Goal: Task Accomplishment & Management: Use online tool/utility

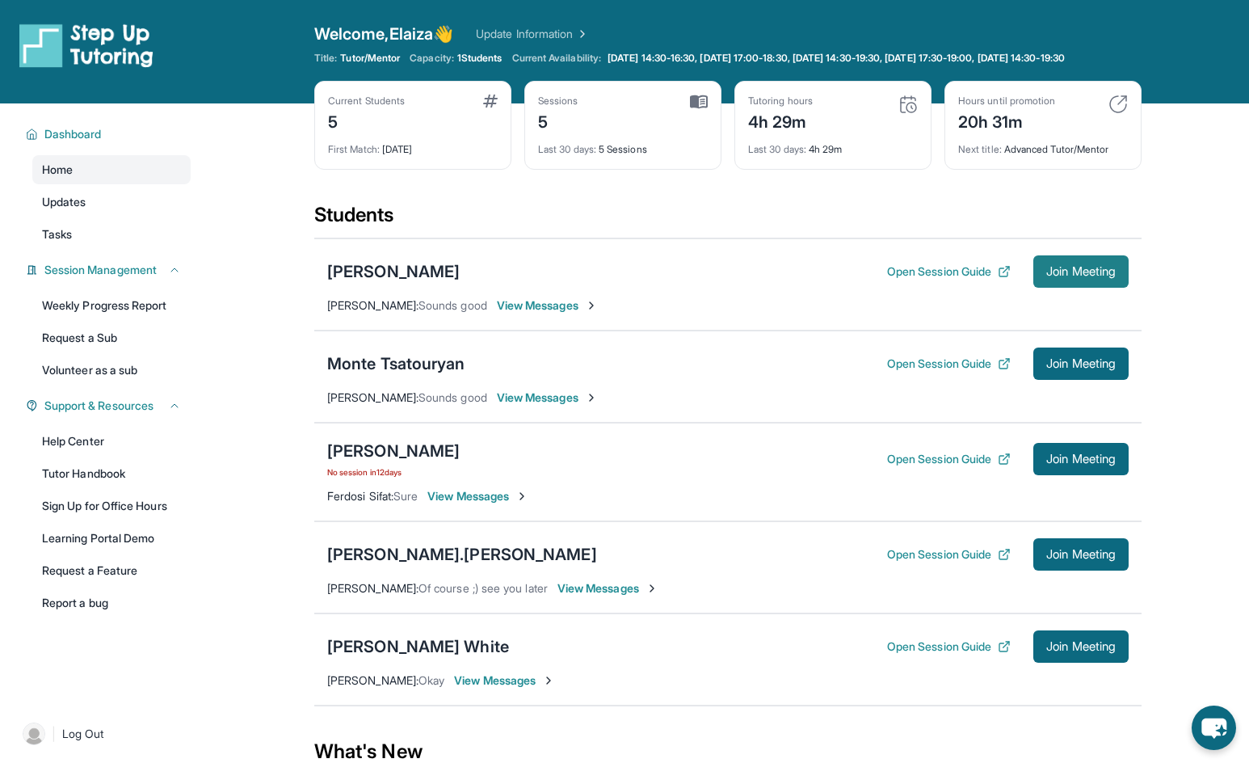
click at [1075, 276] on span "Join Meeting" at bounding box center [1082, 272] width 70 height 10
click at [402, 283] on div "[PERSON_NAME]" at bounding box center [393, 271] width 133 height 23
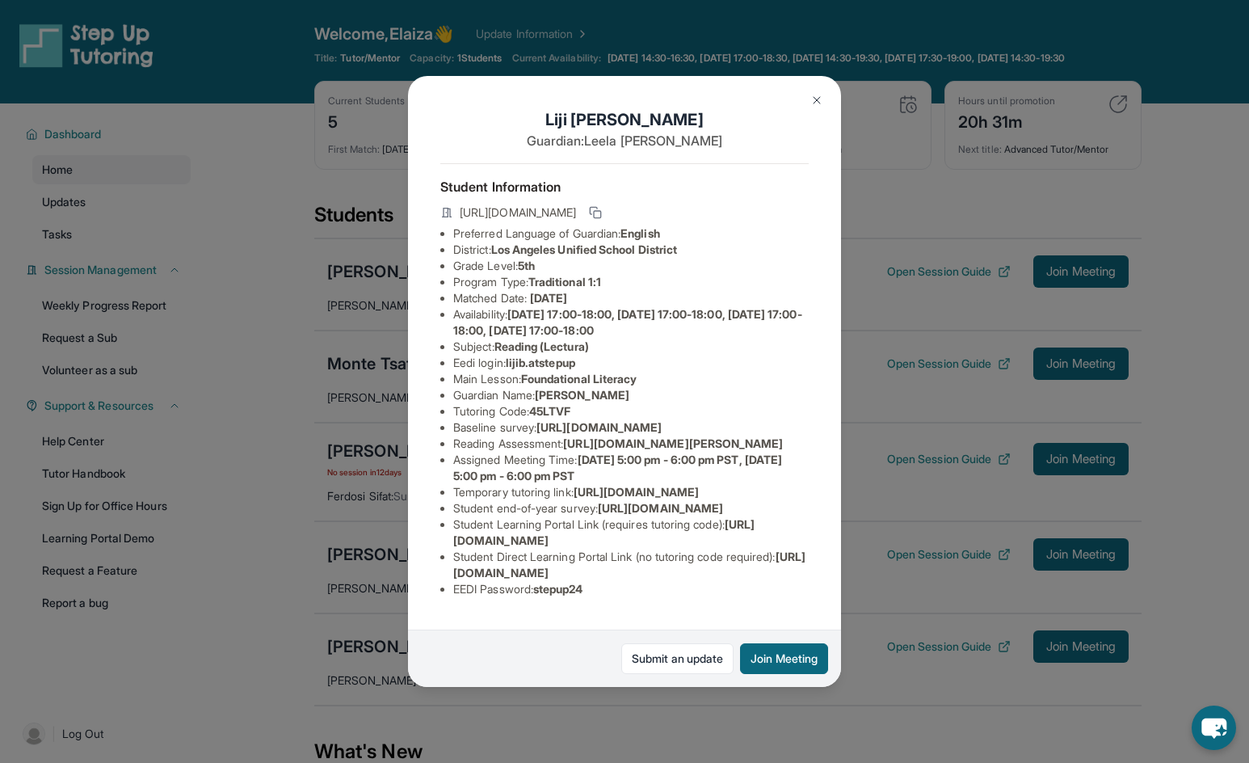
scroll to position [162, 0]
click at [813, 100] on img at bounding box center [817, 100] width 13 height 13
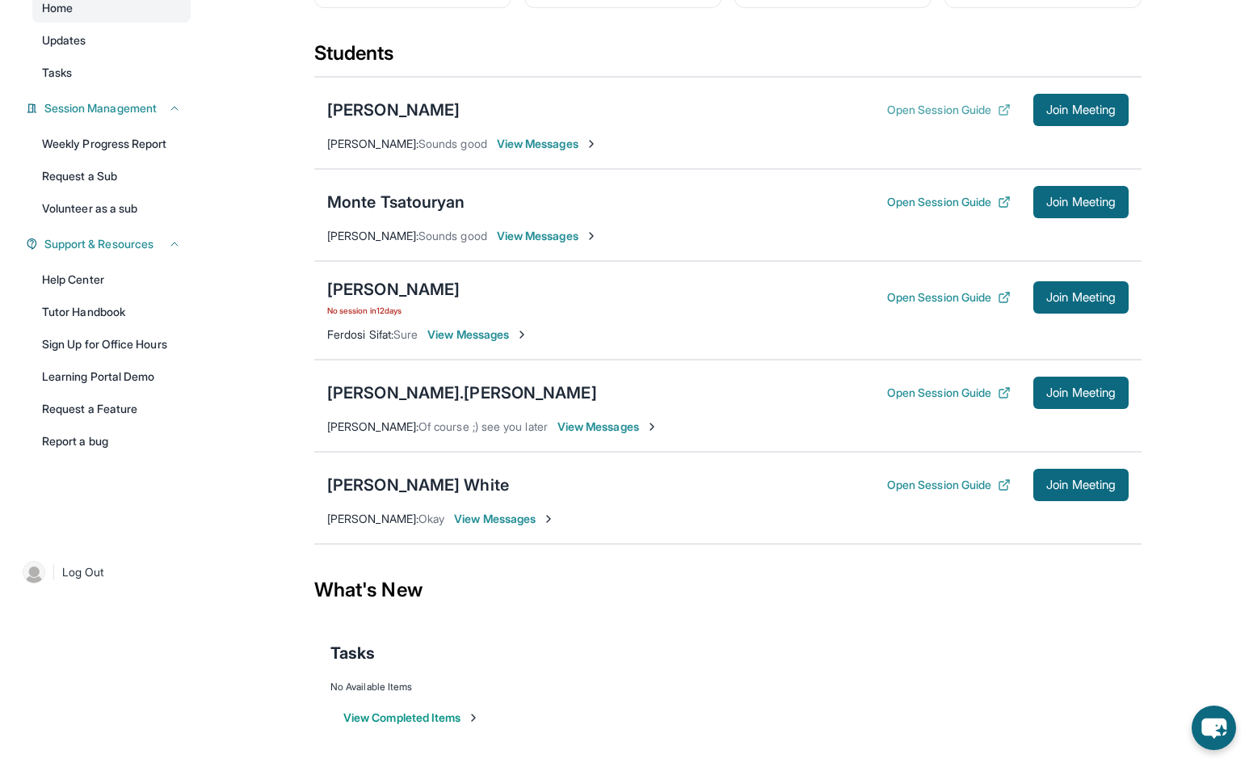
click at [923, 118] on button "Open Session Guide" at bounding box center [949, 110] width 124 height 16
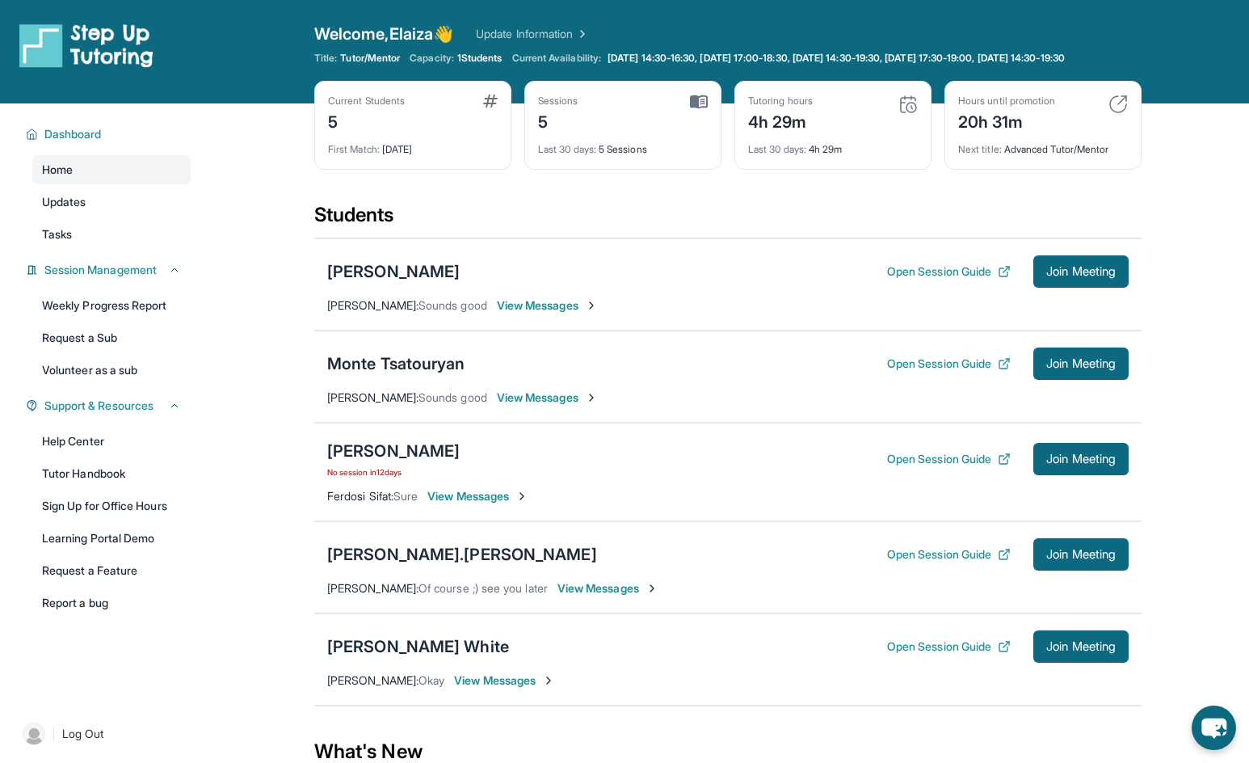
scroll to position [176, 0]
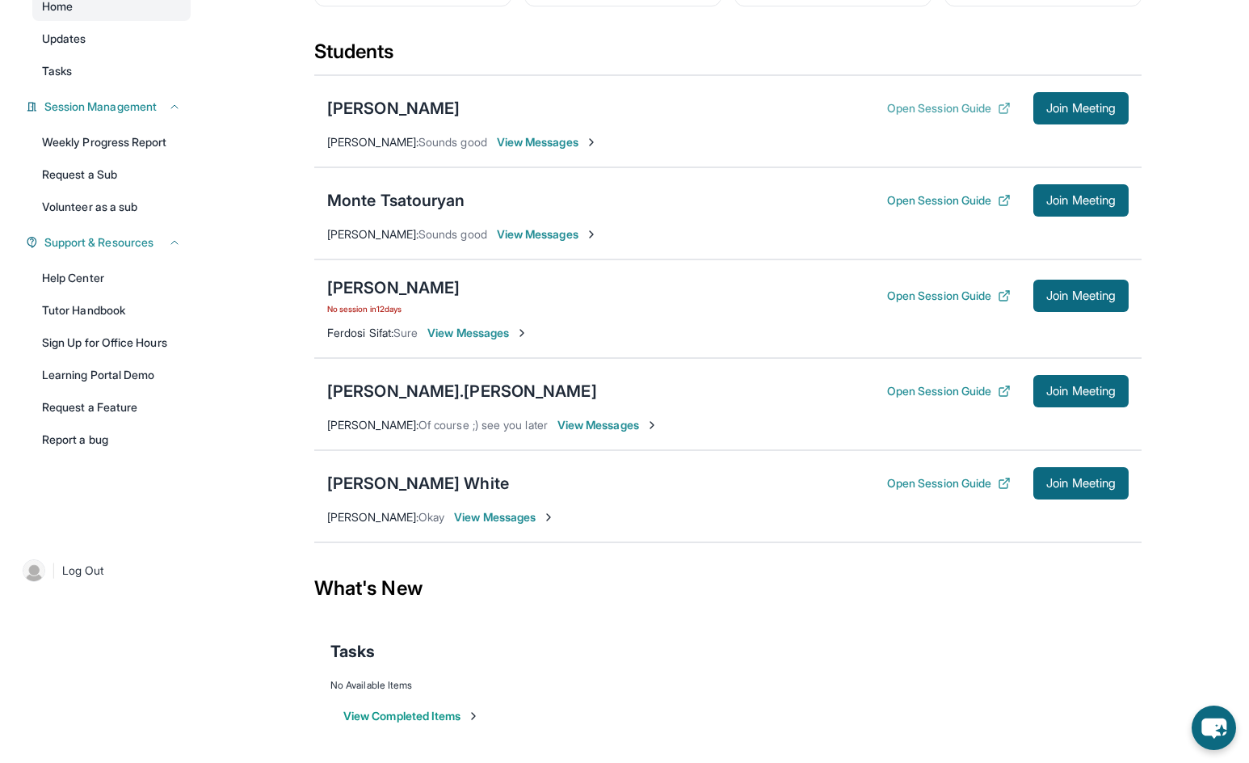
click at [898, 103] on button "Open Session Guide" at bounding box center [949, 108] width 124 height 16
